Goal: Task Accomplishment & Management: Complete application form

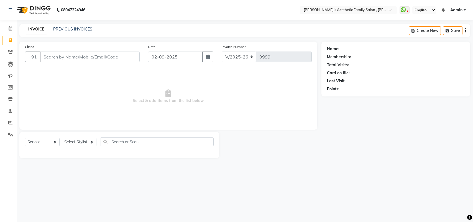
select select "7246"
select select "service"
click at [77, 29] on link "PREVIOUS INVOICES" at bounding box center [72, 29] width 39 height 5
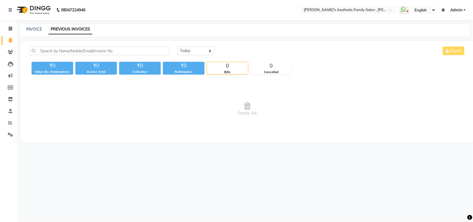
click at [72, 29] on link "PREVIOUS INVOICES" at bounding box center [71, 29] width 44 height 10
click at [34, 28] on link "INVOICE" at bounding box center [34, 29] width 16 height 5
select select "7246"
select select "service"
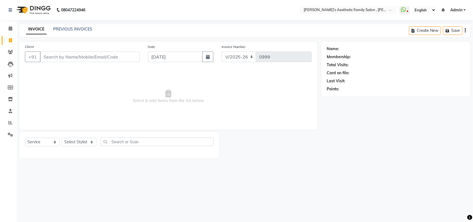
click at [122, 189] on div "08047224946 Select Location × Iva's Aesthetic Family Salon , Thane WhatsApp Sta…" at bounding box center [236, 111] width 473 height 222
click at [52, 59] on input "Client" at bounding box center [90, 57] width 100 height 11
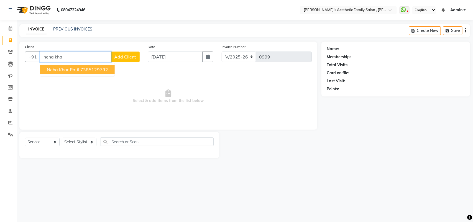
click at [53, 69] on span "Neha Khar Patil" at bounding box center [63, 70] width 32 height 6
type input "7385129792"
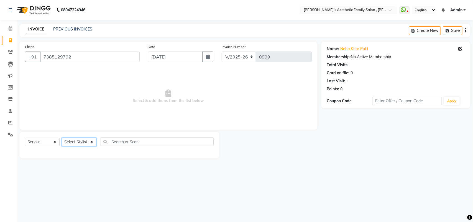
click at [89, 142] on select "Select Stylist aarti mam(owner) kaif sahakib [PERSON_NAME] [PERSON_NAME] [PERSO…" at bounding box center [79, 142] width 35 height 9
select select "76849"
click at [62, 138] on select "Select Stylist aarti mam(owner) kaif sahakib [PERSON_NAME] [PERSON_NAME] [PERSO…" at bounding box center [79, 142] width 35 height 9
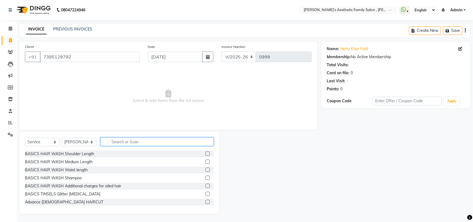
click at [115, 138] on input "text" at bounding box center [157, 142] width 113 height 9
type input "hair"
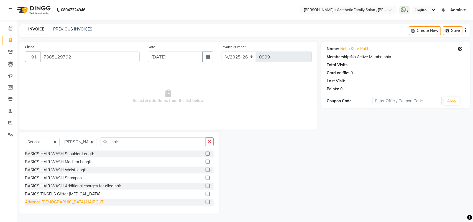
click at [46, 204] on div "Advance [DEMOGRAPHIC_DATA] HAIRCUT" at bounding box center [64, 202] width 78 height 6
checkbox input "false"
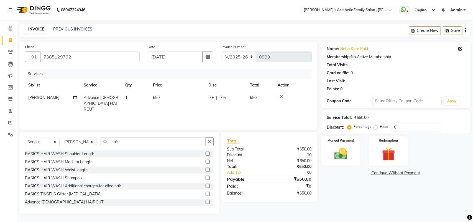
click at [210, 97] on span "0 F" at bounding box center [212, 98] width 6 height 6
select select "76849"
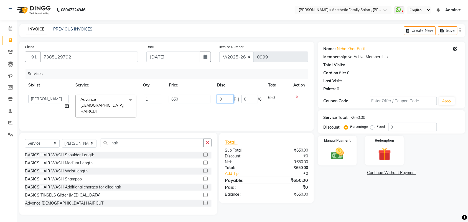
click at [227, 95] on input "0" at bounding box center [225, 99] width 17 height 9
type input "250"
click at [212, 112] on div "Services Stylist Service Qty Price Disc Total Action aarti mam(owner) kaif saha…" at bounding box center [166, 97] width 283 height 57
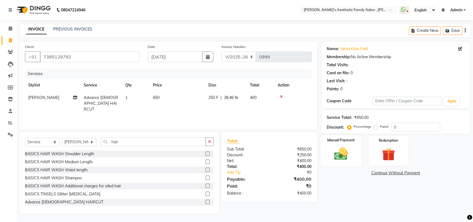
click at [344, 153] on img at bounding box center [341, 154] width 22 height 16
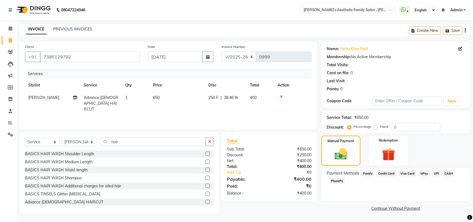
click at [448, 174] on span "CASH" at bounding box center [449, 173] width 12 height 6
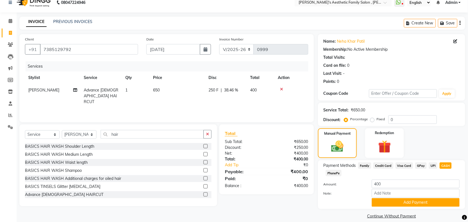
scroll to position [14, 0]
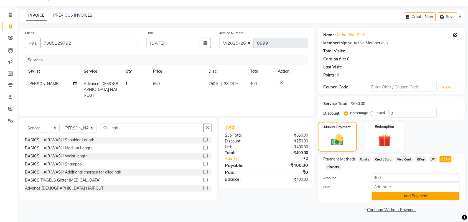
click at [410, 197] on button "Add Payment" at bounding box center [416, 196] width 88 height 9
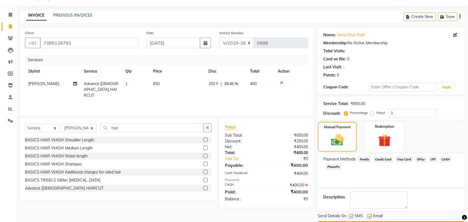
scroll to position [30, 0]
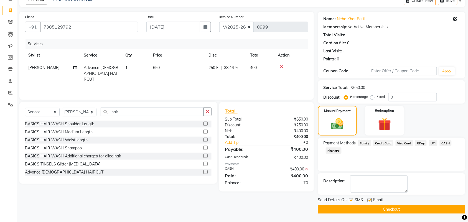
click at [387, 208] on button "Checkout" at bounding box center [391, 209] width 147 height 9
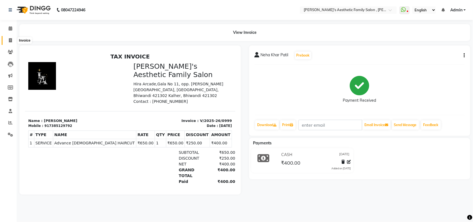
click at [6, 39] on span at bounding box center [11, 40] width 10 height 6
select select "service"
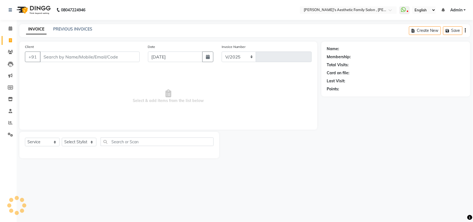
select select "7246"
type input "1000"
click at [65, 26] on div "PREVIOUS INVOICES" at bounding box center [72, 29] width 39 height 6
click at [64, 31] on link "PREVIOUS INVOICES" at bounding box center [72, 29] width 39 height 5
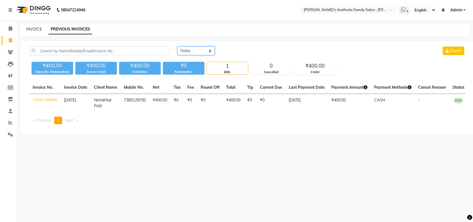
click at [210, 52] on select "[DATE] [DATE] Custom Range" at bounding box center [196, 51] width 37 height 9
select select "[DATE]"
click at [178, 47] on select "[DATE] [DATE] Custom Range" at bounding box center [196, 51] width 37 height 9
